Goal: Transaction & Acquisition: Purchase product/service

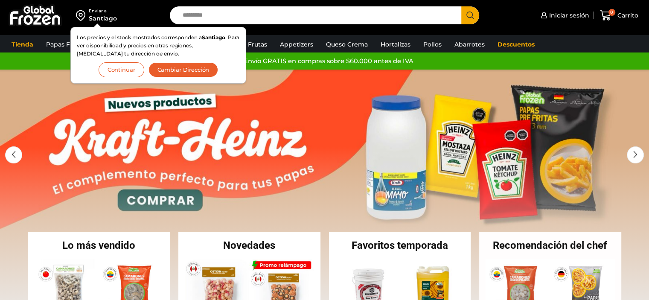
click at [313, 86] on link "1 / 2" at bounding box center [324, 198] width 649 height 256
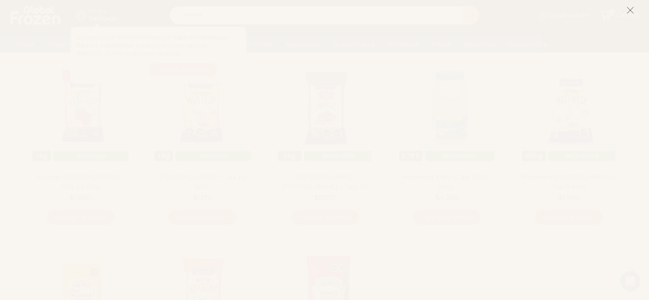
scroll to position [93, 0]
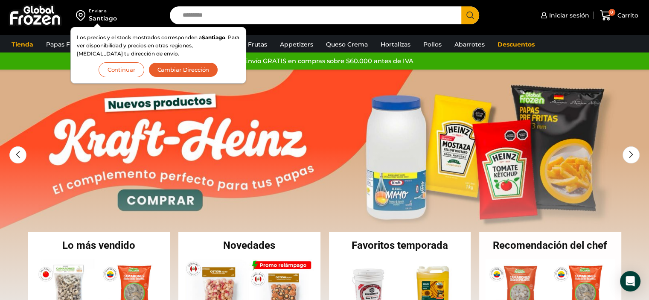
click at [124, 73] on button "Continuar" at bounding box center [122, 69] width 46 height 15
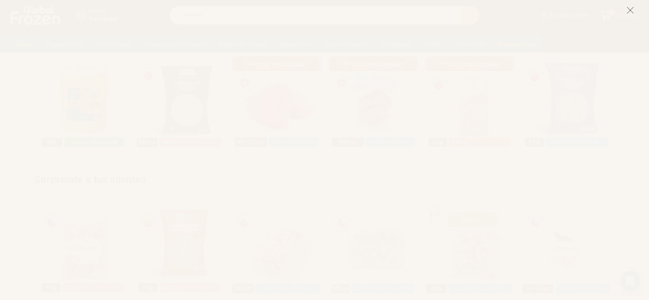
scroll to position [955, 0]
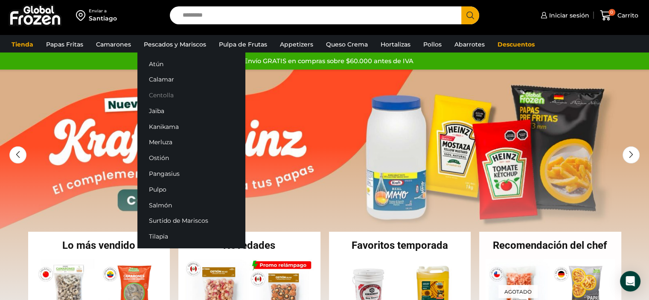
click at [160, 95] on link "Centolla" at bounding box center [190, 95] width 107 height 16
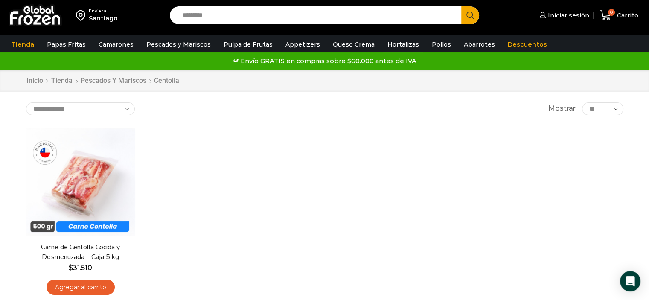
click at [392, 44] on link "Hortalizas" at bounding box center [403, 44] width 40 height 16
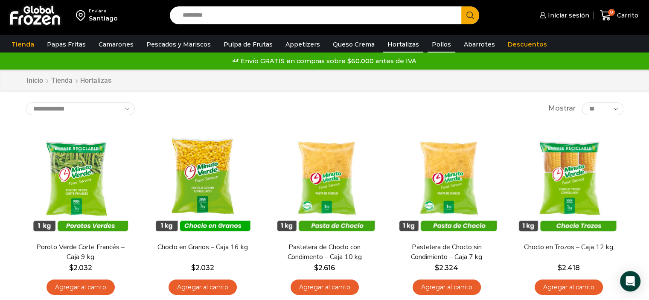
click at [427, 42] on link "Pollos" at bounding box center [441, 44] width 28 height 16
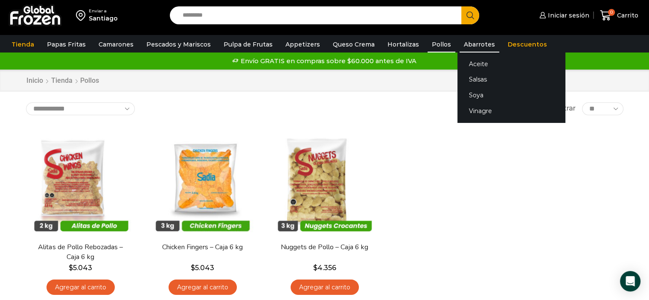
click at [466, 41] on link "Abarrotes" at bounding box center [479, 44] width 40 height 16
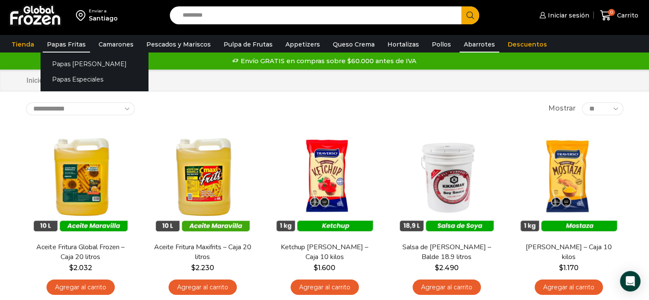
click at [73, 43] on link "Papas Fritas" at bounding box center [66, 44] width 47 height 16
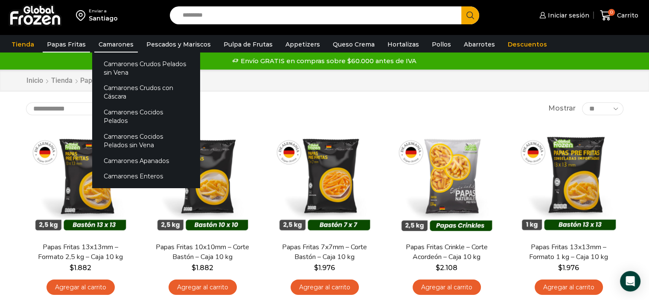
click at [114, 44] on link "Camarones" at bounding box center [116, 44] width 44 height 16
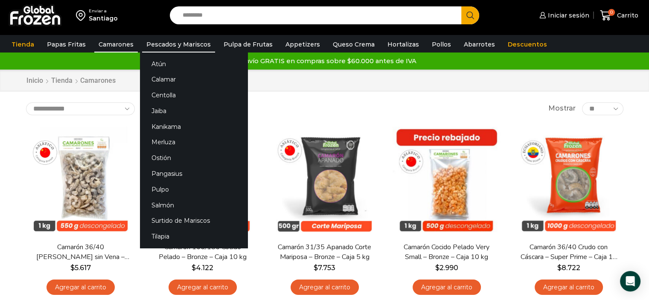
click at [165, 41] on link "Pescados y Mariscos" at bounding box center [178, 44] width 73 height 16
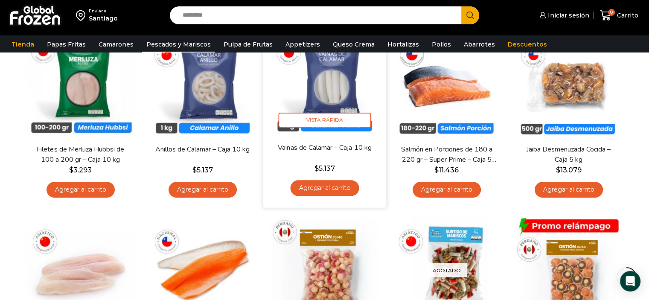
scroll to position [284, 0]
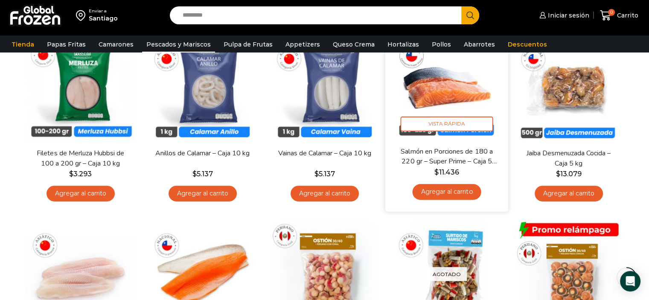
click at [456, 71] on img at bounding box center [447, 85] width 110 height 110
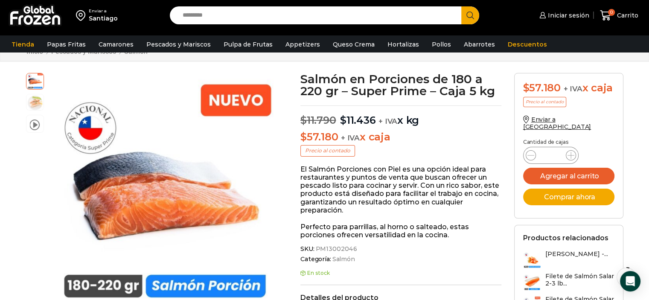
scroll to position [29, 0]
